Goal: Check status

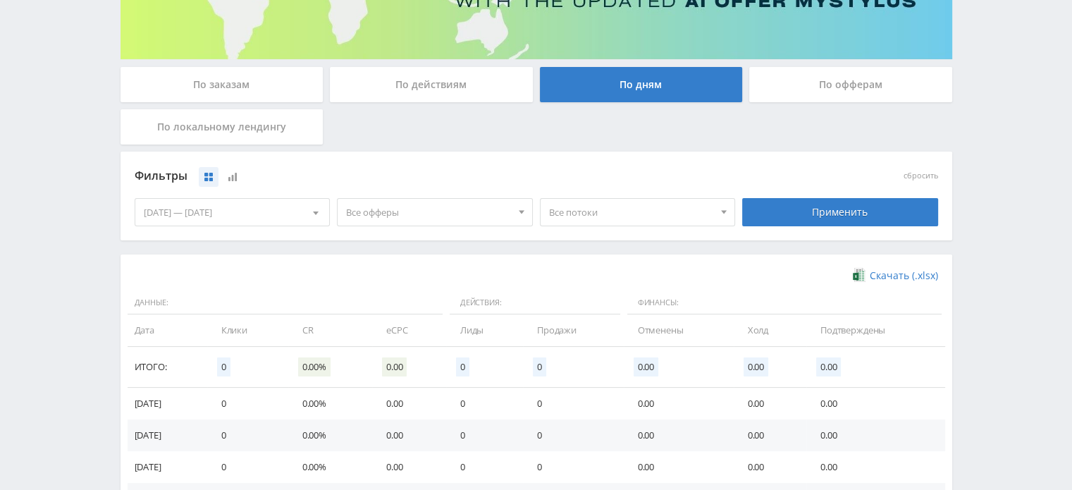
scroll to position [220, 0]
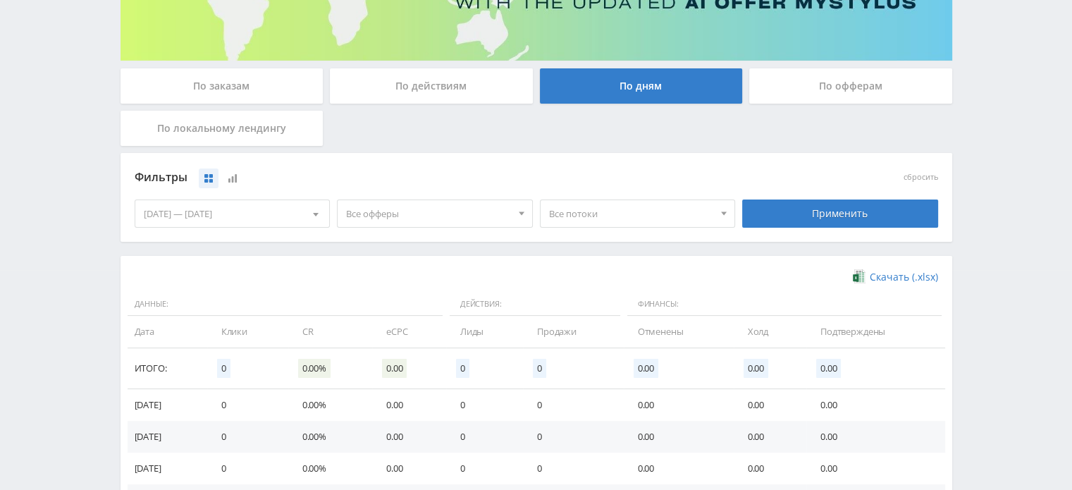
click at [773, 92] on div "По офферам" at bounding box center [850, 85] width 203 height 35
click at [0, 0] on input "По офферам" at bounding box center [0, 0] width 0 height 0
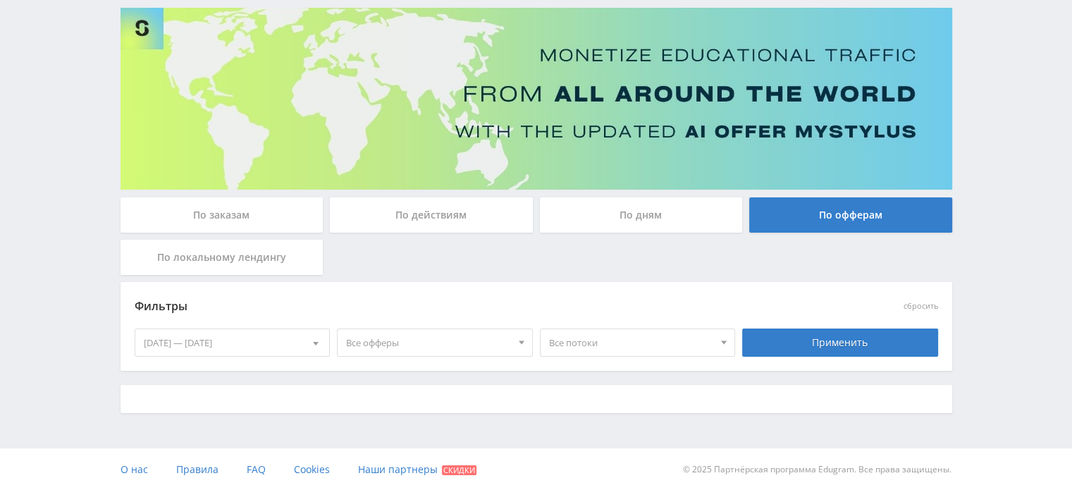
scroll to position [104, 0]
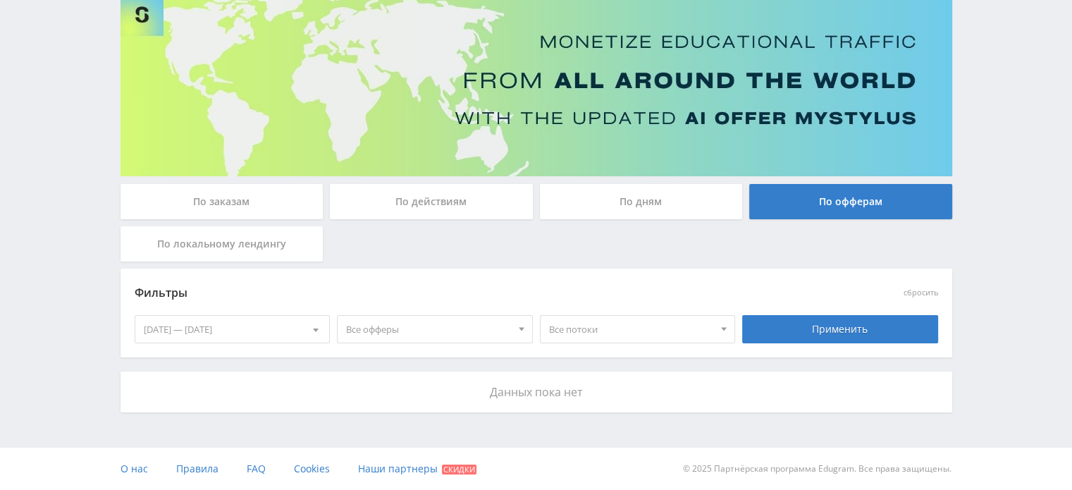
click at [467, 202] on div "По действиям" at bounding box center [431, 201] width 203 height 35
click at [0, 0] on input "По действиям" at bounding box center [0, 0] width 0 height 0
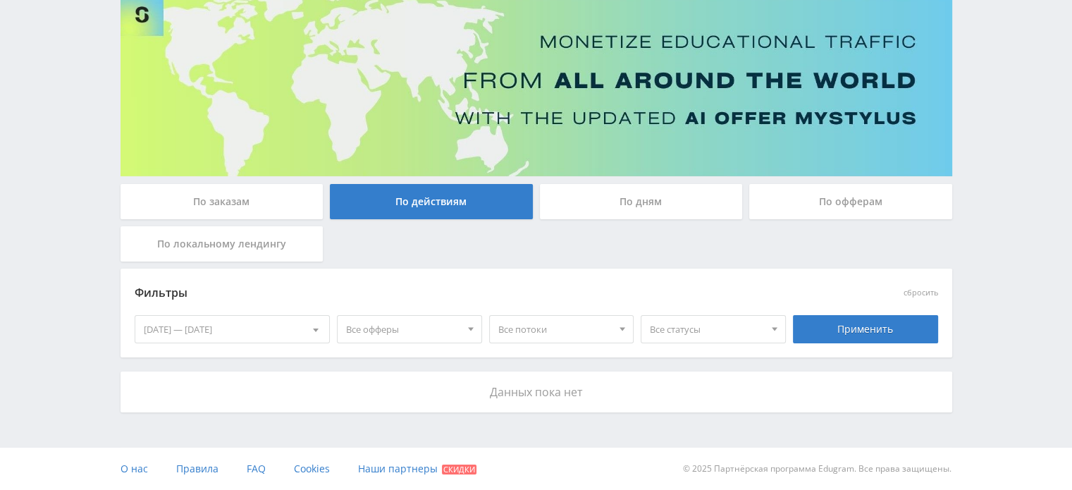
click at [603, 202] on div "По дням" at bounding box center [641, 201] width 203 height 35
click at [0, 0] on input "По дням" at bounding box center [0, 0] width 0 height 0
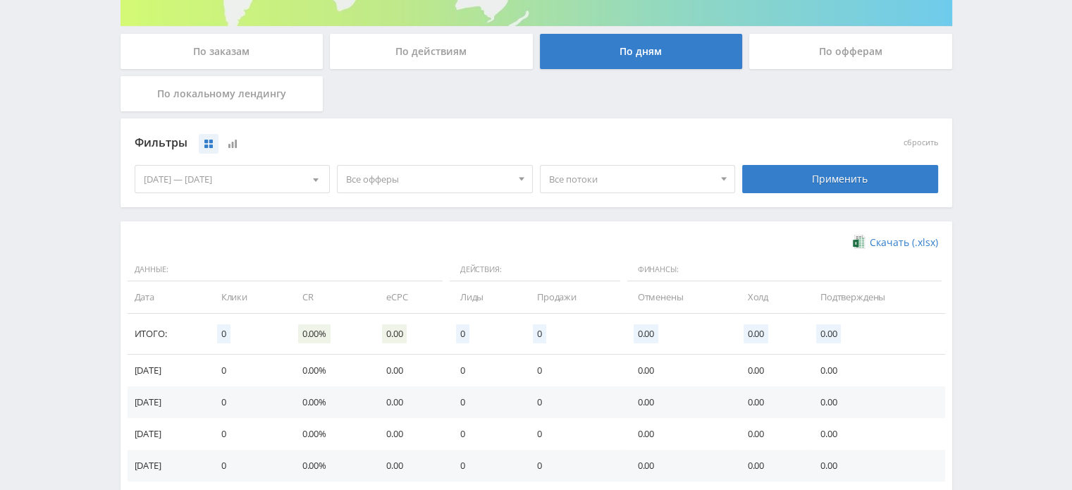
scroll to position [220, 0]
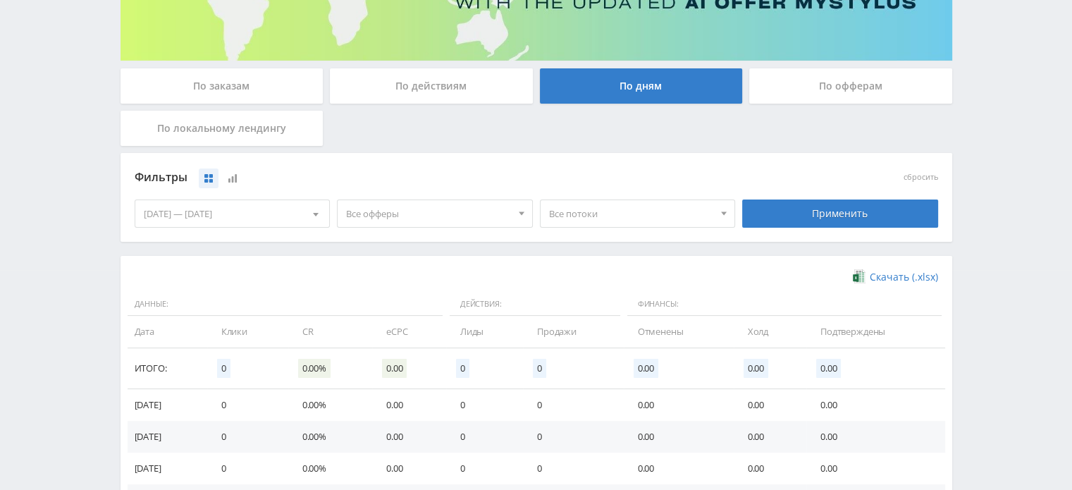
click at [223, 81] on div "По заказам" at bounding box center [222, 85] width 203 height 35
click at [0, 0] on input "По заказам" at bounding box center [0, 0] width 0 height 0
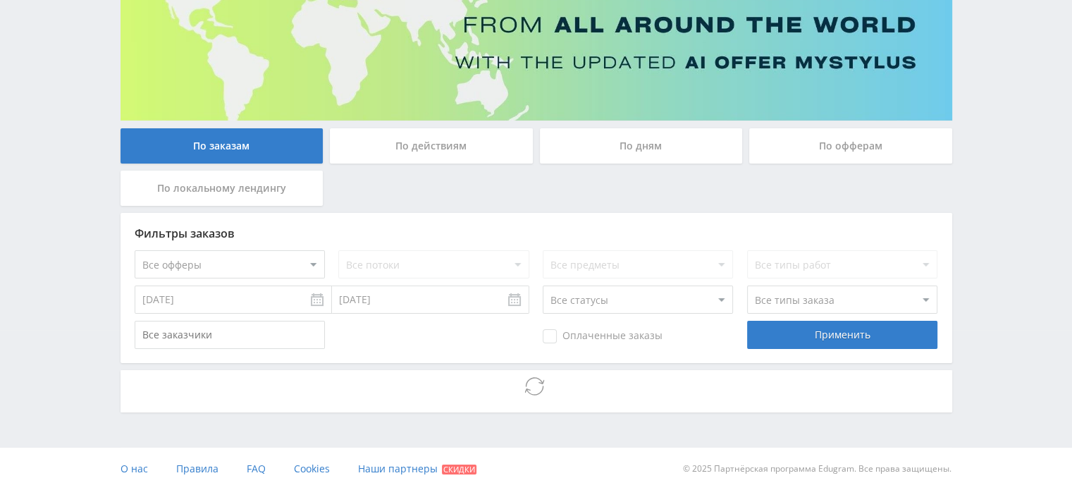
scroll to position [110, 0]
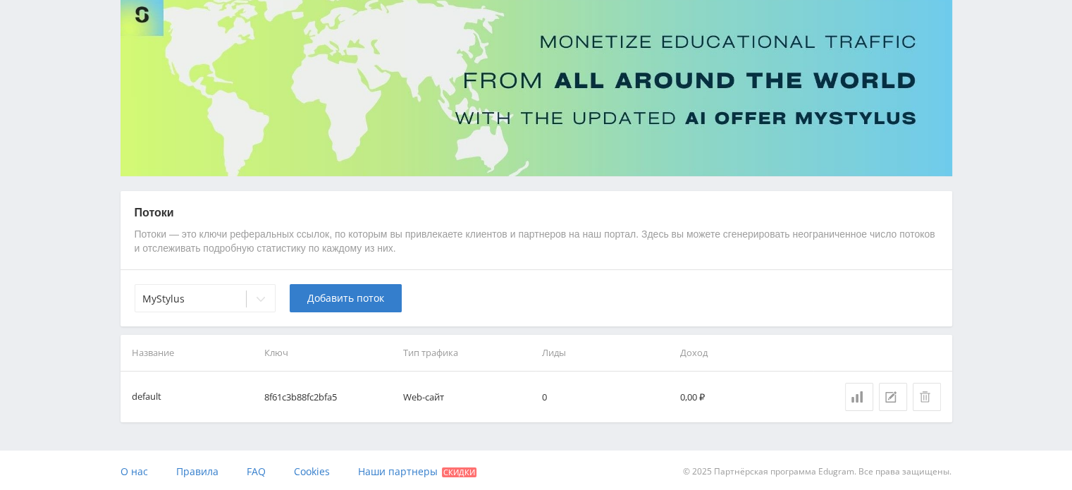
scroll to position [106, 0]
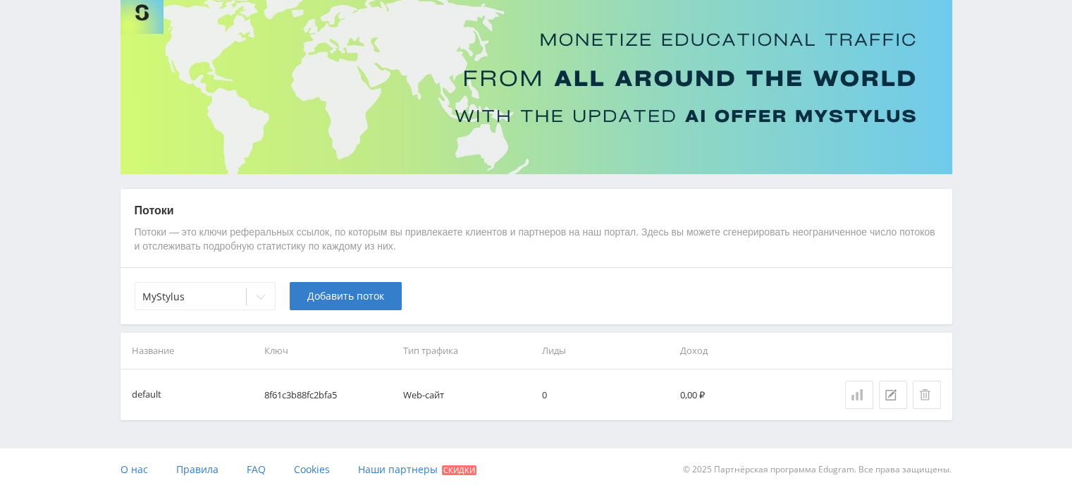
click at [854, 393] on icon at bounding box center [856, 394] width 11 height 11
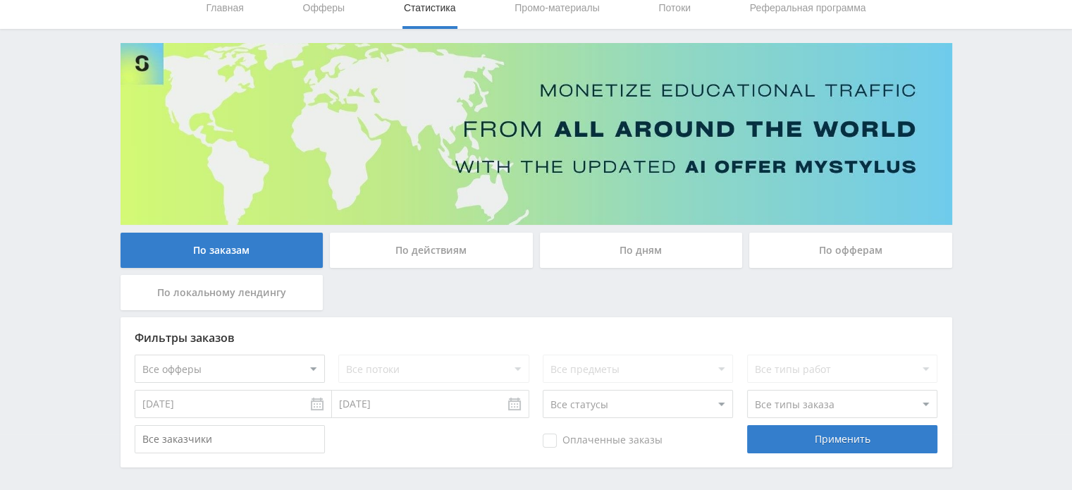
scroll to position [110, 0]
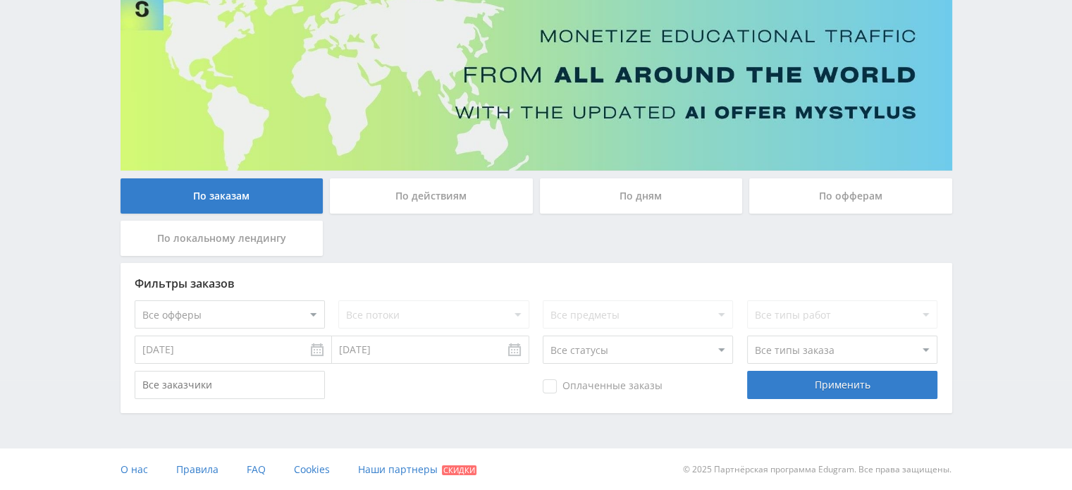
click at [610, 199] on div "По дням" at bounding box center [641, 195] width 203 height 35
click at [0, 0] on input "По дням" at bounding box center [0, 0] width 0 height 0
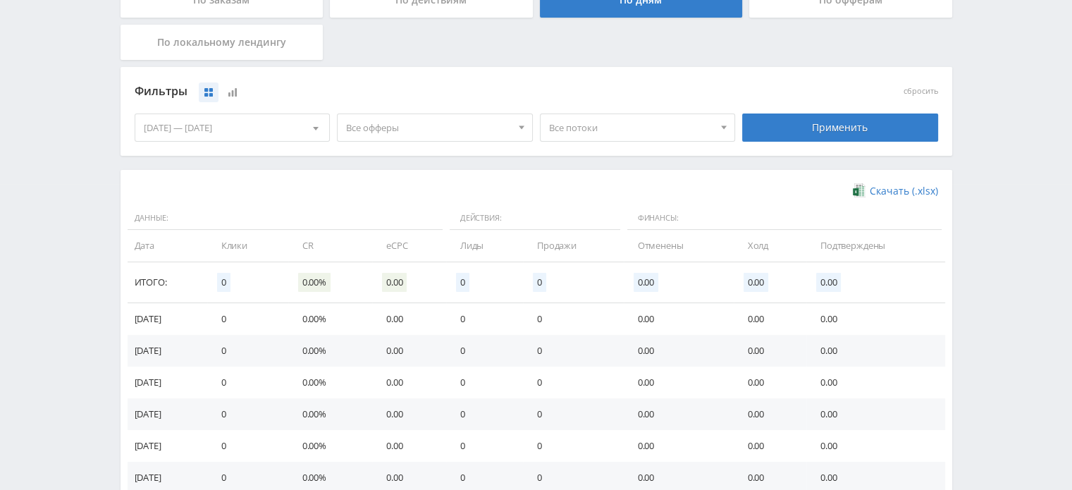
scroll to position [149, 0]
